Goal: Complete application form: Complete application form

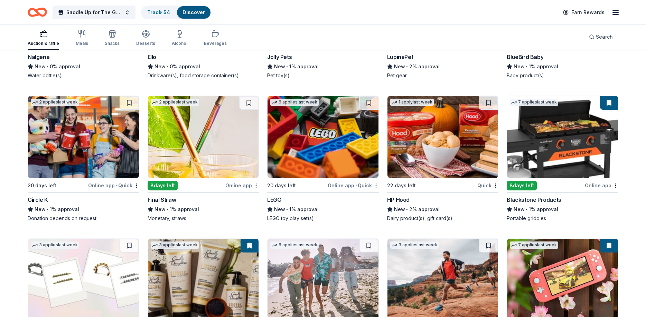
scroll to position [6642, 0]
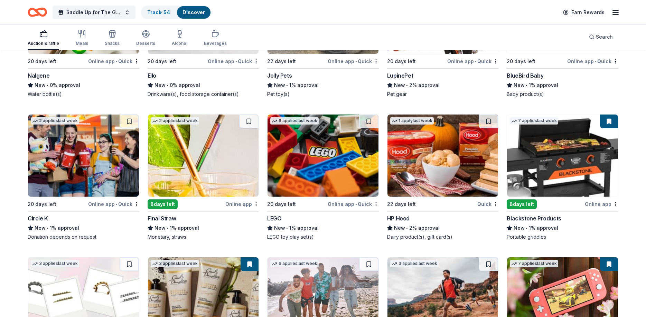
click at [342, 157] on img at bounding box center [322, 156] width 111 height 82
click at [372, 115] on button at bounding box center [368, 122] width 19 height 14
click at [370, 115] on button at bounding box center [369, 122] width 18 height 14
click at [319, 127] on img at bounding box center [322, 156] width 111 height 82
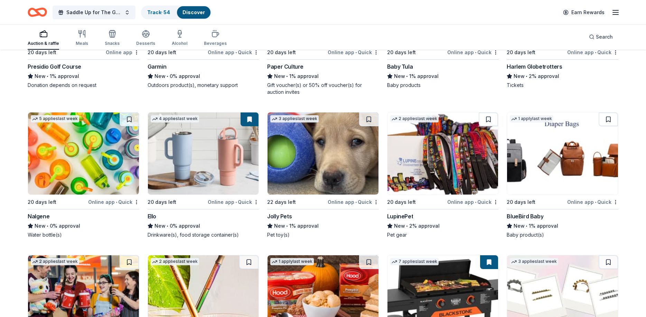
scroll to position [6713, 0]
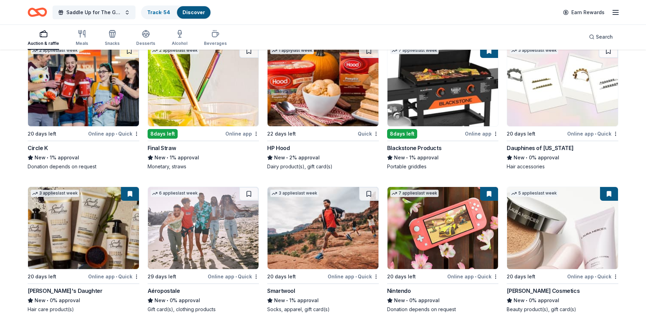
click at [199, 87] on img at bounding box center [203, 85] width 111 height 82
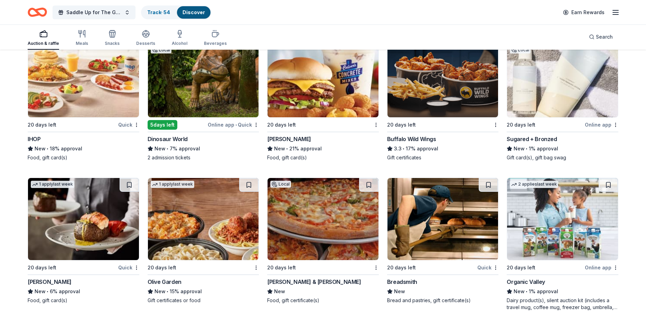
scroll to position [4493, 0]
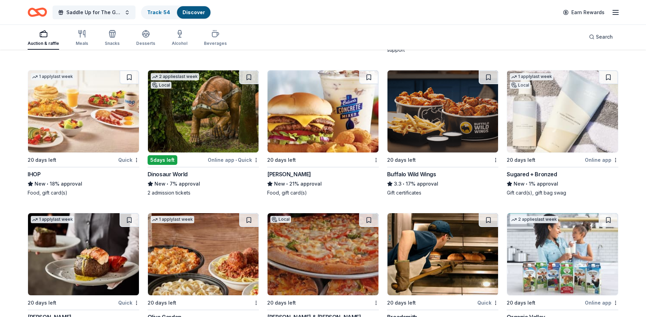
click at [126, 124] on img at bounding box center [83, 111] width 111 height 82
click at [190, 95] on img at bounding box center [203, 111] width 111 height 82
click at [427, 114] on img at bounding box center [442, 111] width 111 height 82
click at [540, 122] on img at bounding box center [562, 111] width 111 height 82
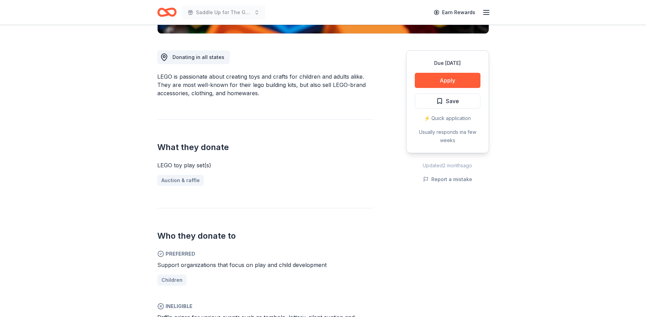
scroll to position [247, 0]
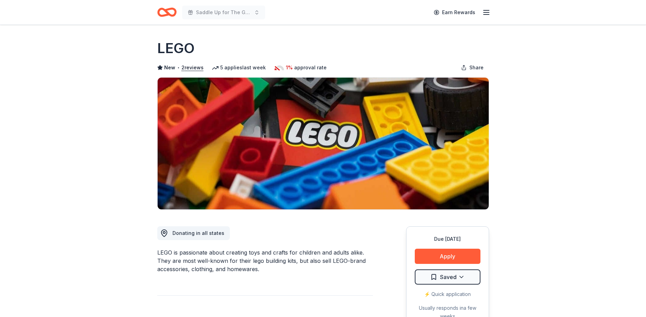
click at [453, 276] on html "Saddle Up for The Guild Earn Rewards Due in 20 days Share LEGO New • 2 reviews …" at bounding box center [323, 158] width 646 height 317
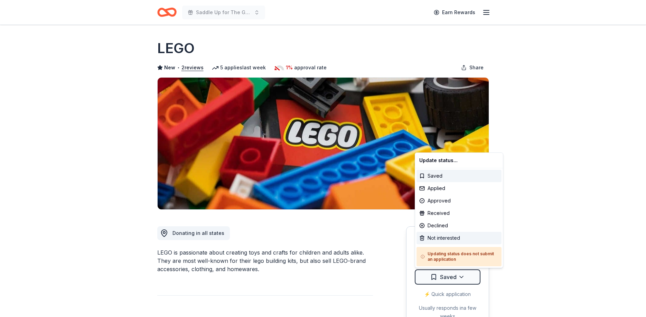
click at [447, 240] on div "Not interested" at bounding box center [458, 238] width 85 height 12
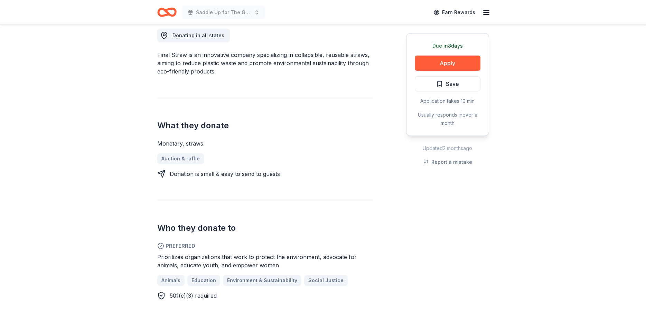
scroll to position [211, 0]
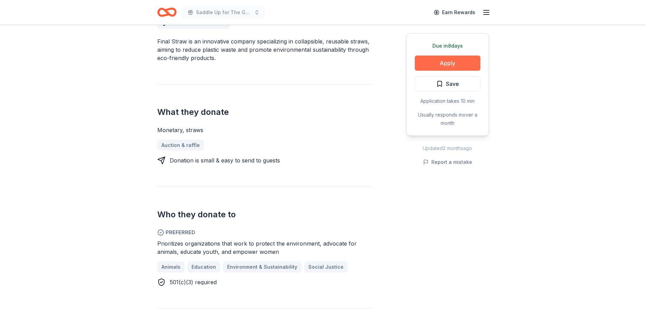
click at [458, 61] on button "Apply" at bounding box center [448, 63] width 66 height 15
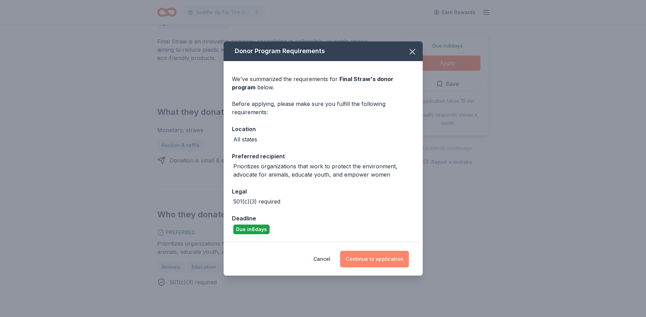
click at [377, 264] on button "Continue to application" at bounding box center [374, 259] width 69 height 17
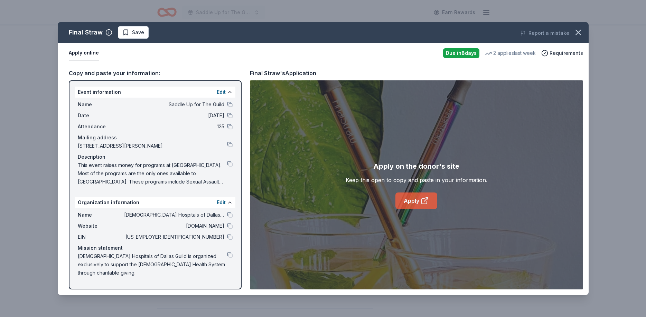
click at [409, 203] on link "Apply" at bounding box center [416, 201] width 42 height 17
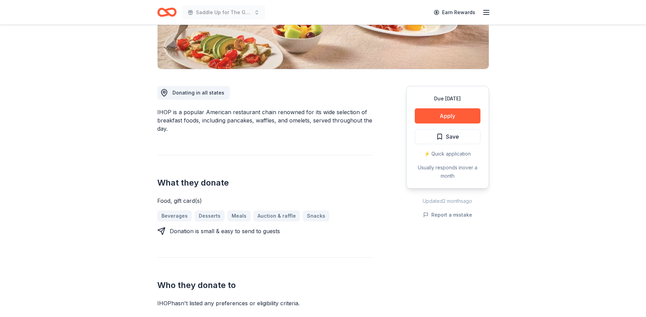
scroll to position [141, 0]
click at [455, 121] on button "Apply" at bounding box center [448, 115] width 66 height 15
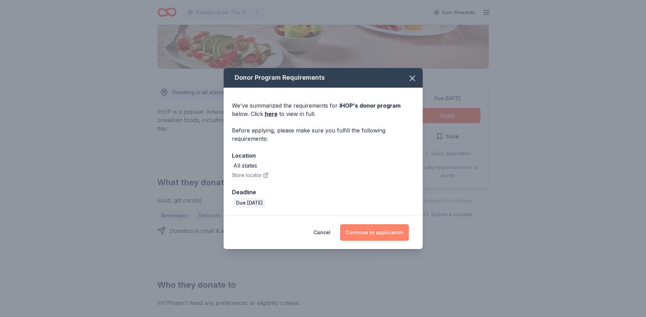
click at [384, 231] on button "Continue to application" at bounding box center [374, 233] width 69 height 17
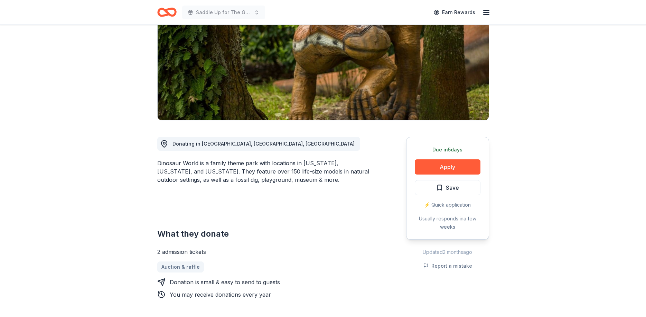
scroll to position [106, 0]
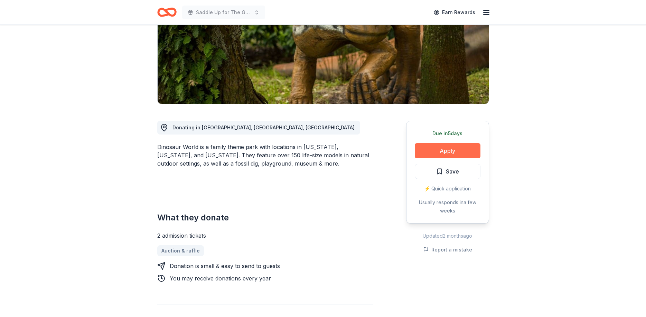
click at [430, 148] on button "Apply" at bounding box center [448, 150] width 66 height 15
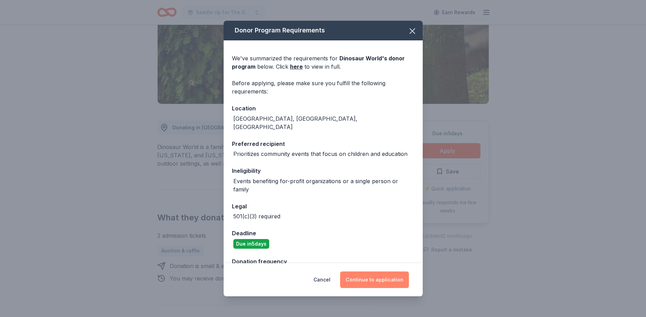
click at [374, 280] on button "Continue to application" at bounding box center [374, 280] width 69 height 17
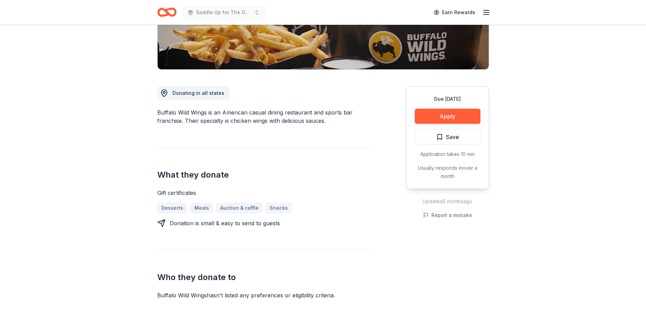
scroll to position [141, 0]
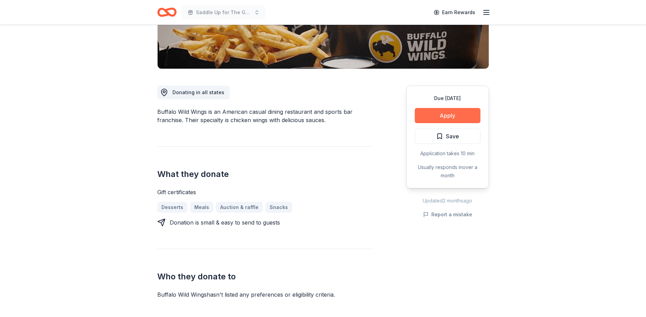
click at [434, 119] on button "Apply" at bounding box center [448, 115] width 66 height 15
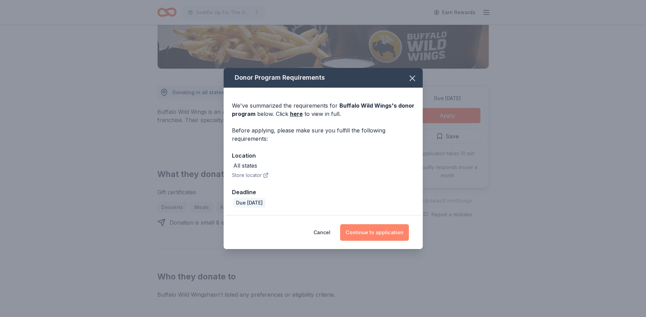
click at [371, 236] on button "Continue to application" at bounding box center [374, 233] width 69 height 17
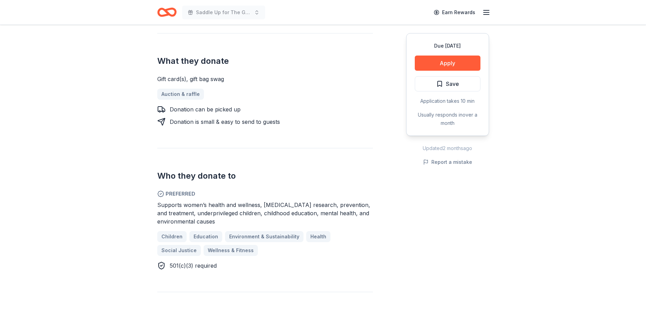
scroll to position [282, 0]
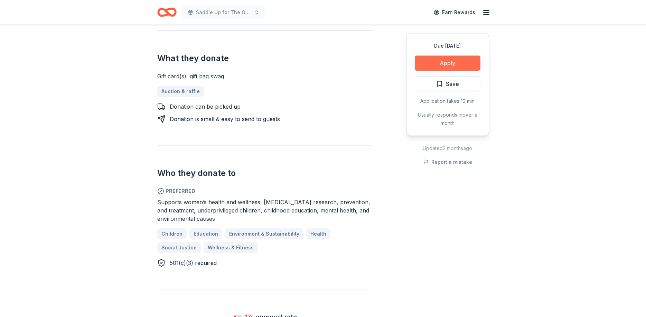
click at [446, 61] on button "Apply" at bounding box center [448, 63] width 66 height 15
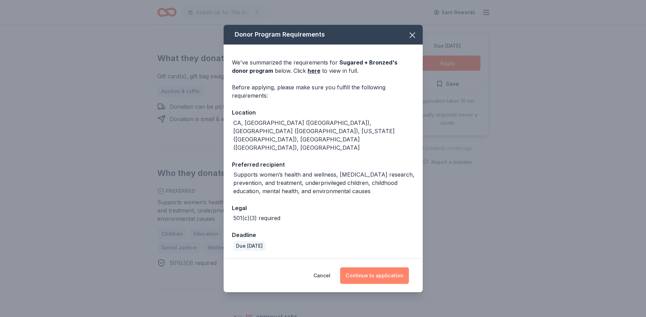
click at [363, 268] on button "Continue to application" at bounding box center [374, 276] width 69 height 17
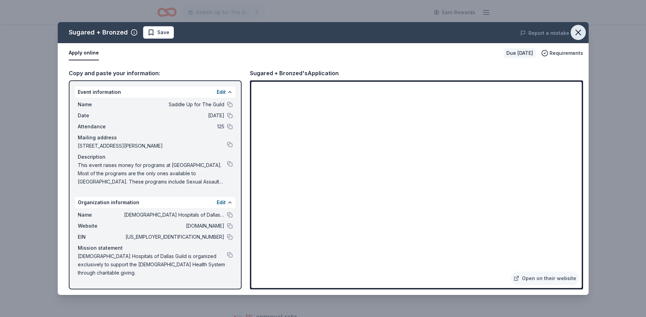
click at [580, 32] on icon "button" at bounding box center [578, 33] width 10 height 10
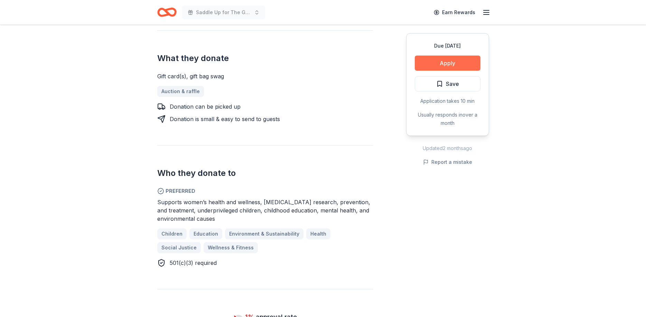
click at [449, 61] on button "Apply" at bounding box center [448, 63] width 66 height 15
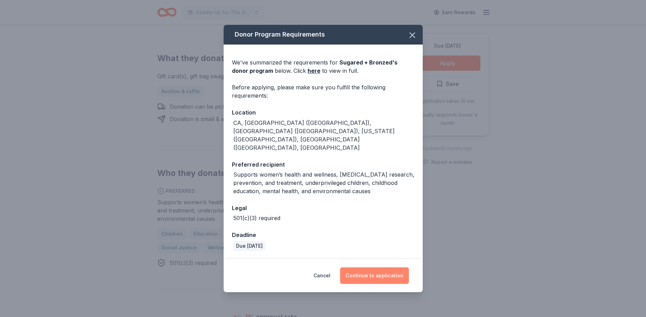
click at [384, 268] on button "Continue to application" at bounding box center [374, 276] width 69 height 17
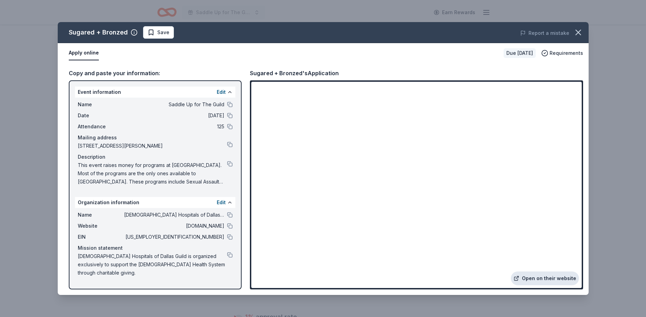
click at [535, 278] on link "Open on their website" at bounding box center [545, 279] width 68 height 14
click at [154, 30] on span "Save" at bounding box center [159, 32] width 22 height 8
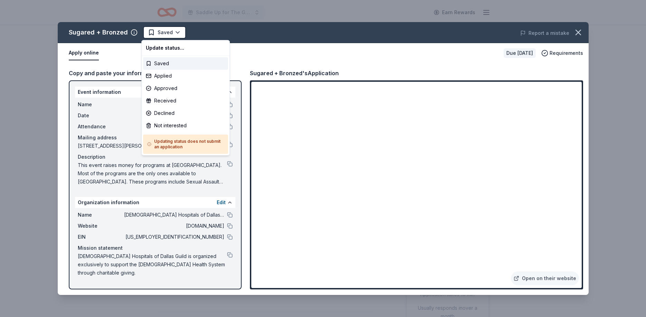
scroll to position [0, 0]
click at [157, 77] on div "Applied" at bounding box center [185, 76] width 85 height 12
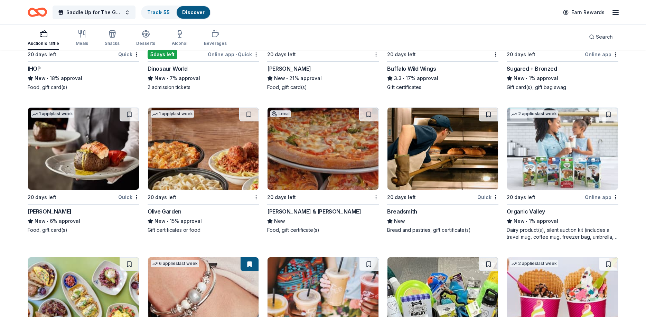
scroll to position [4634, 0]
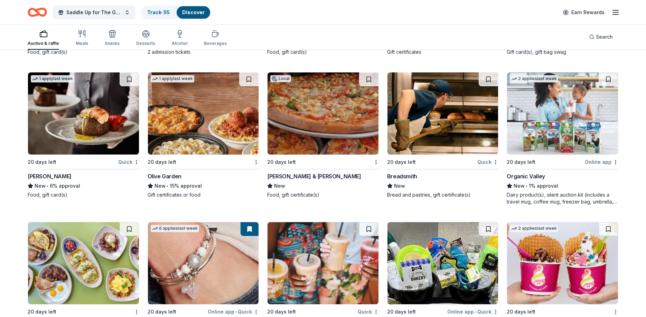
click at [192, 127] on img at bounding box center [203, 114] width 111 height 82
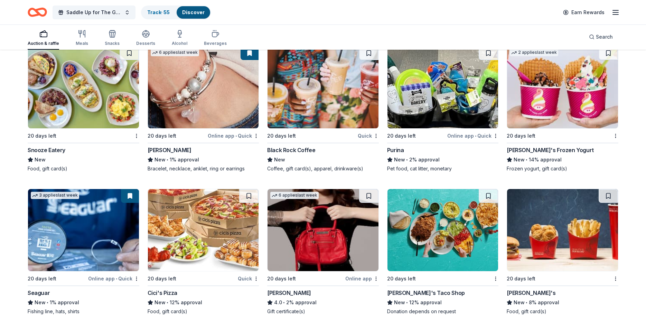
scroll to position [4740, 0]
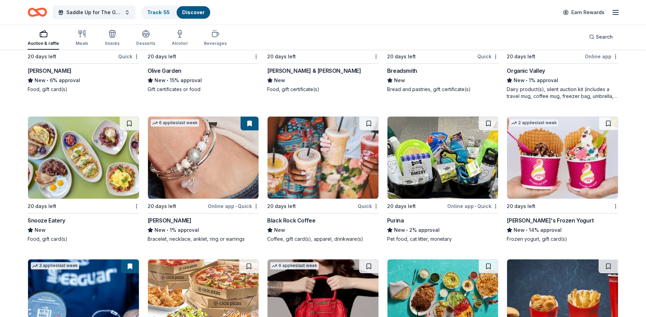
click at [321, 133] on img at bounding box center [322, 158] width 111 height 82
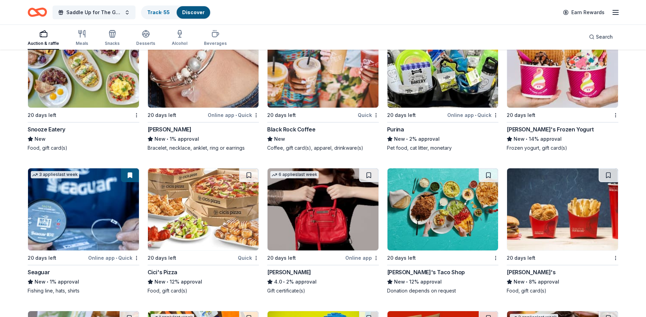
scroll to position [4845, 0]
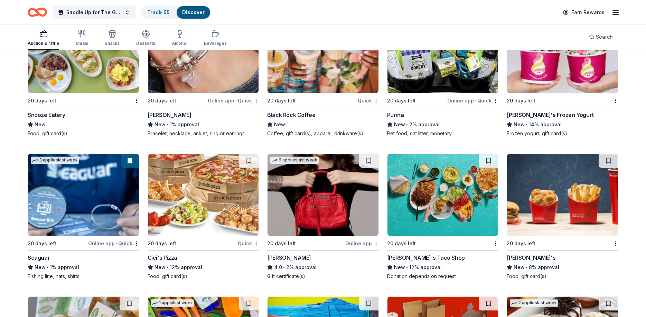
click at [410, 167] on img at bounding box center [442, 195] width 111 height 82
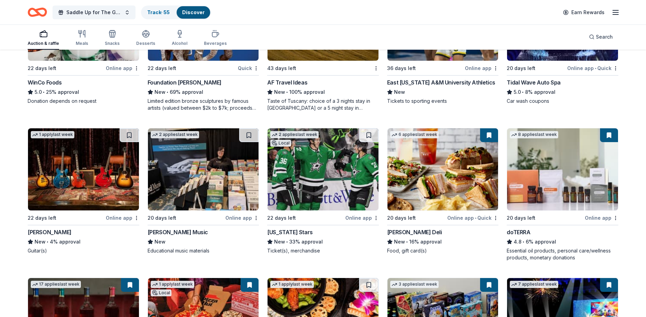
scroll to position [1427, 0]
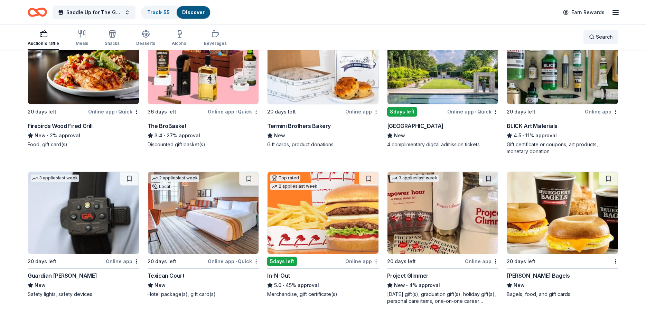
click at [598, 35] on span "Search" at bounding box center [604, 37] width 17 height 8
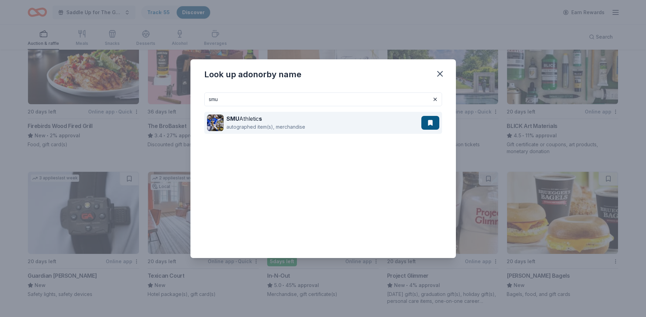
type input "smu"
click at [224, 125] on div "SMU Athletic s autographed item(s), merchandise" at bounding box center [314, 123] width 214 height 22
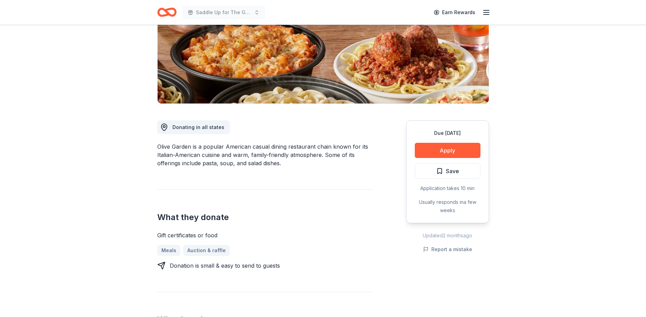
scroll to position [282, 0]
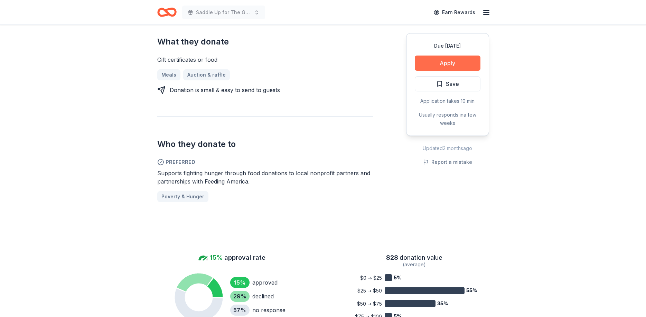
click at [443, 66] on button "Apply" at bounding box center [448, 63] width 66 height 15
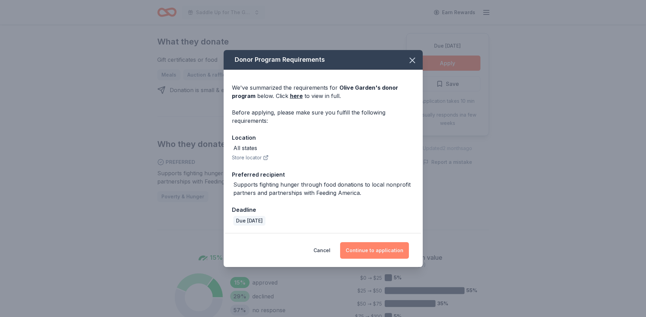
click at [370, 245] on button "Continue to application" at bounding box center [374, 251] width 69 height 17
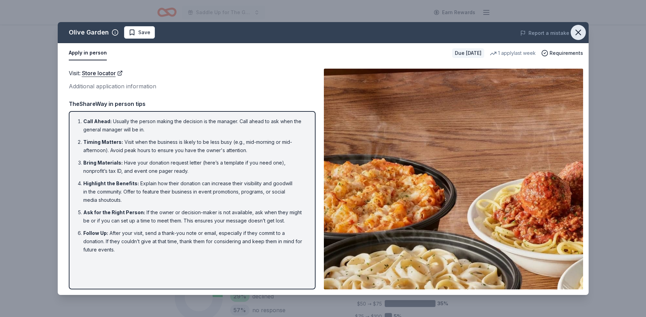
click at [578, 33] on icon "button" at bounding box center [578, 32] width 5 height 5
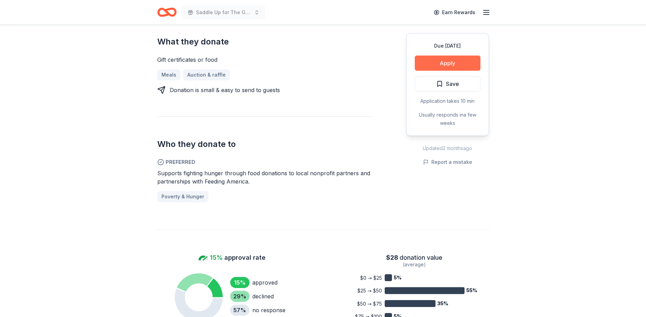
click at [446, 67] on button "Apply" at bounding box center [448, 63] width 66 height 15
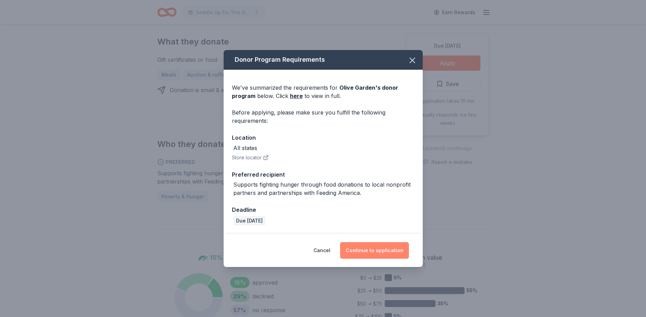
click at [376, 247] on button "Continue to application" at bounding box center [374, 251] width 69 height 17
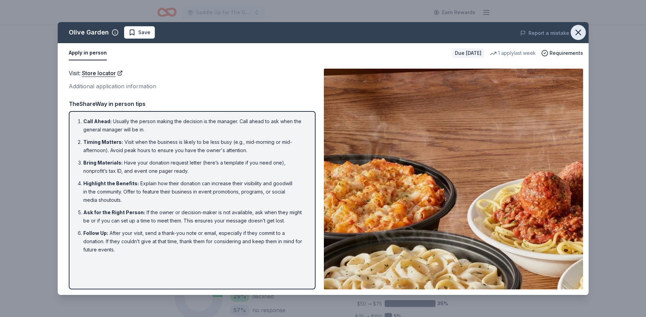
click at [579, 30] on icon "button" at bounding box center [578, 33] width 10 height 10
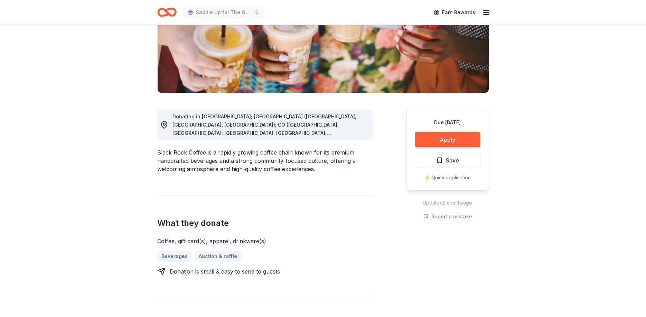
scroll to position [141, 0]
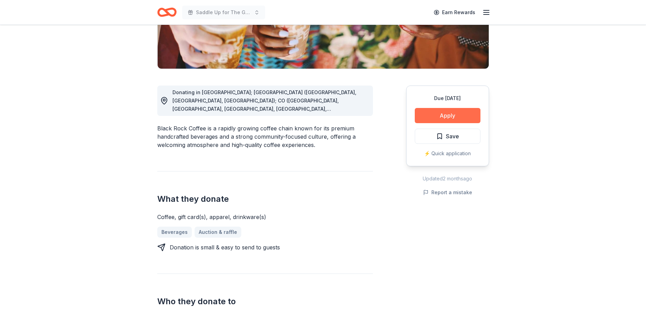
click at [433, 112] on button "Apply" at bounding box center [448, 115] width 66 height 15
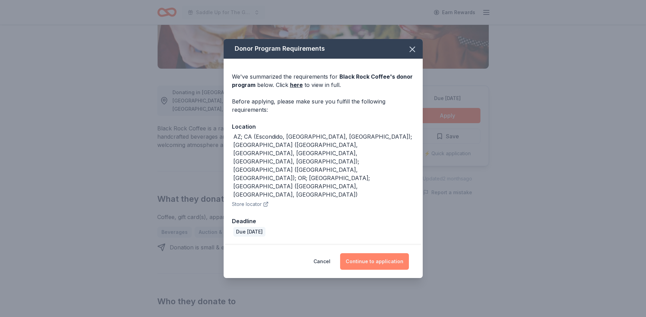
click at [390, 254] on button "Continue to application" at bounding box center [374, 262] width 69 height 17
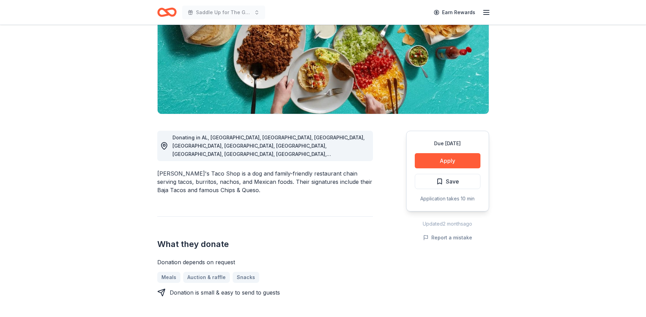
scroll to position [106, 0]
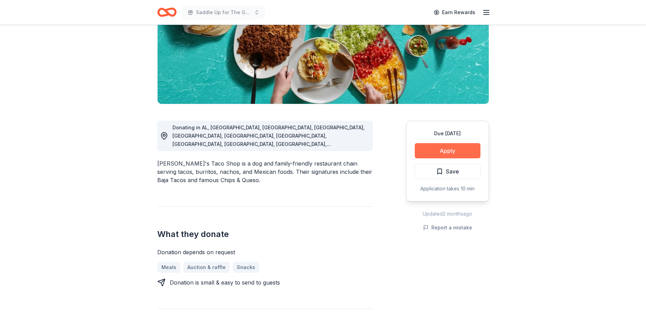
click at [430, 150] on button "Apply" at bounding box center [448, 150] width 66 height 15
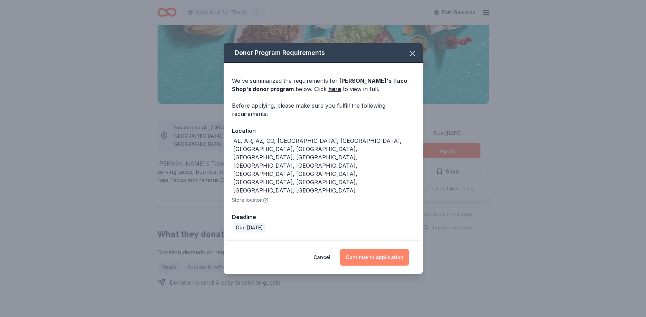
click at [372, 249] on button "Continue to application" at bounding box center [374, 257] width 69 height 17
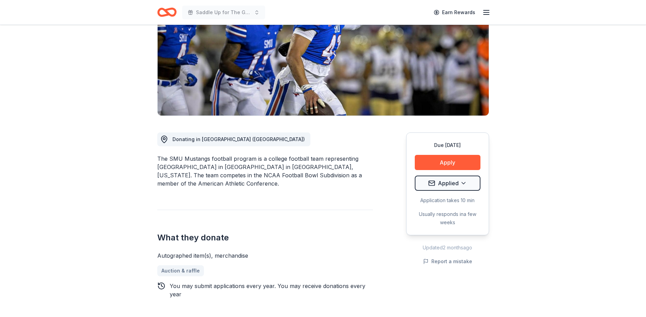
scroll to position [106, 0]
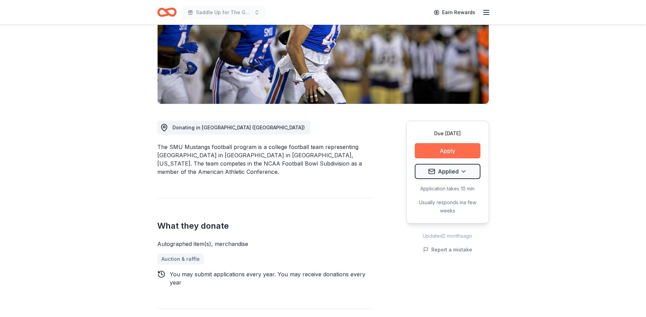
click at [424, 151] on button "Apply" at bounding box center [448, 150] width 66 height 15
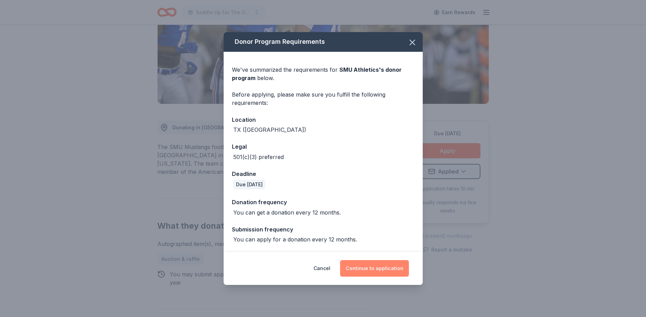
click at [389, 266] on button "Continue to application" at bounding box center [374, 268] width 69 height 17
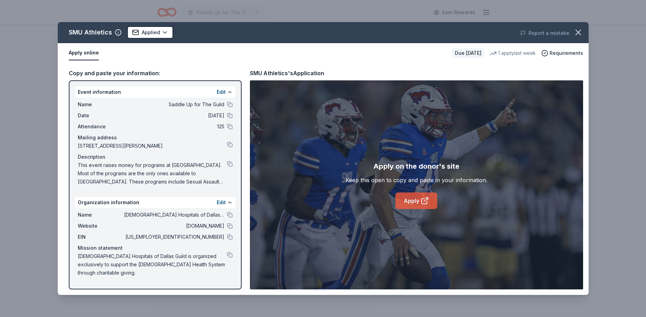
click at [408, 202] on link "Apply" at bounding box center [416, 201] width 42 height 17
